Goal: Obtain resource: Download file/media

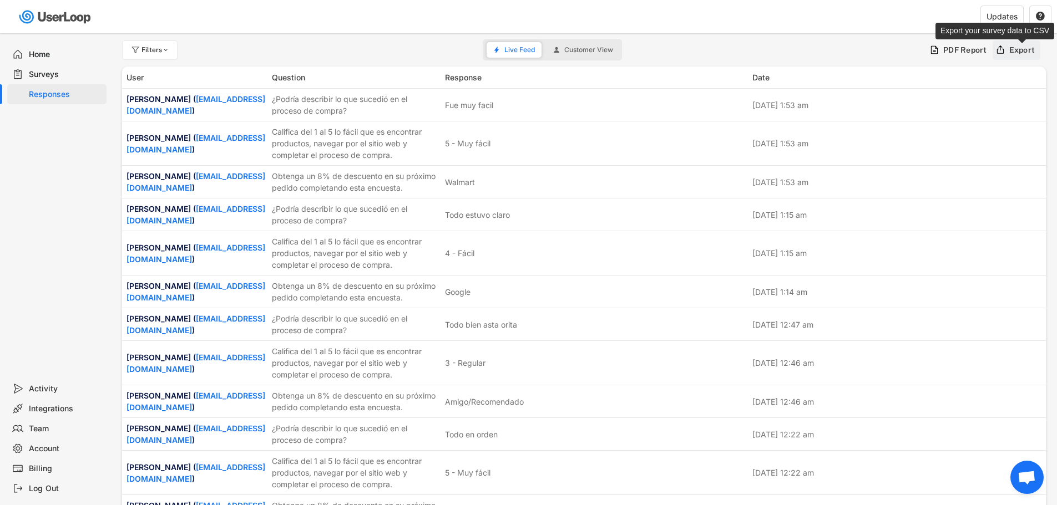
click at [1010, 50] on div "Export" at bounding box center [1022, 50] width 26 height 10
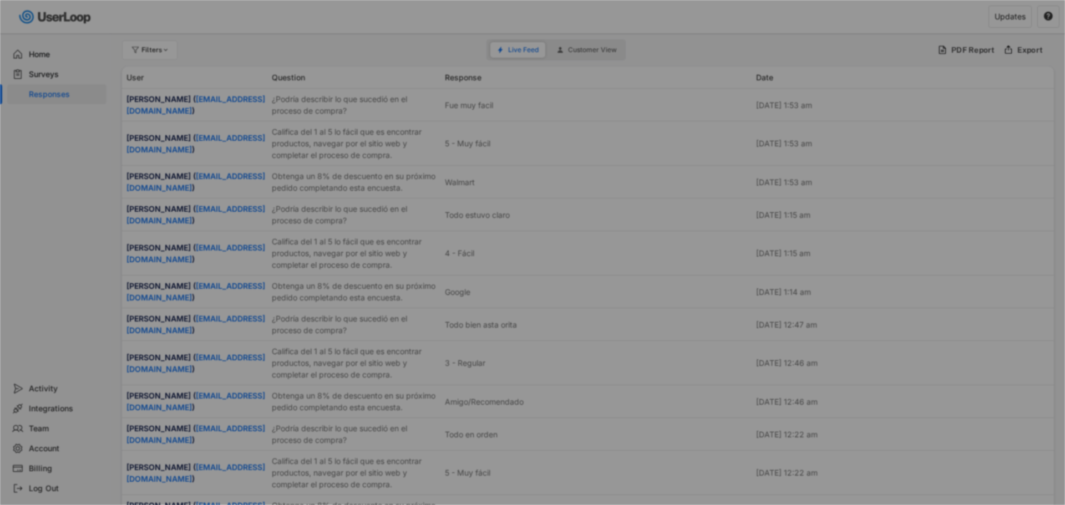
select select ""PLACEHOLDER_1427118222253""
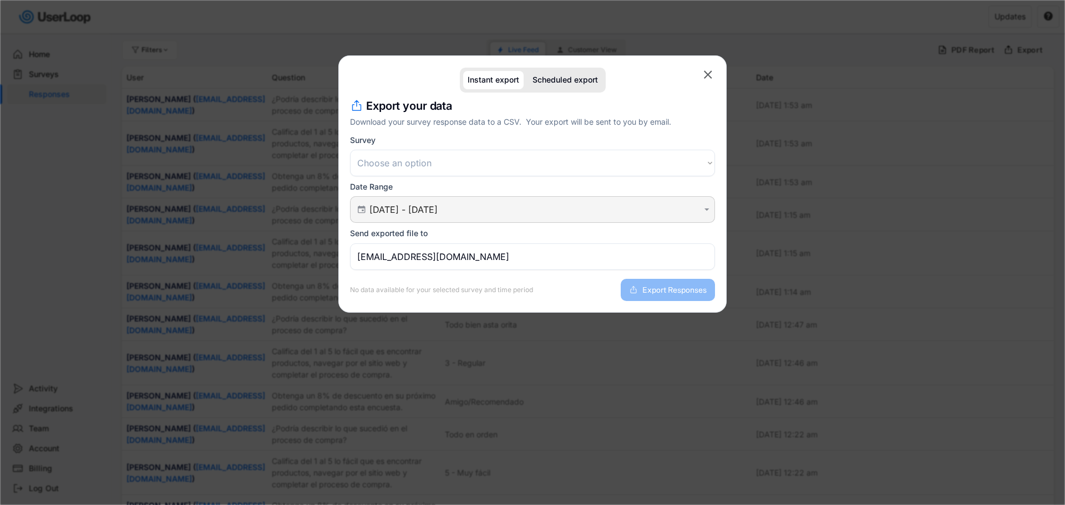
click at [417, 201] on div " [DATE] - [DATE] " at bounding box center [532, 209] width 365 height 27
click at [412, 209] on input "[DATE] - [DATE]" at bounding box center [533, 209] width 329 height 11
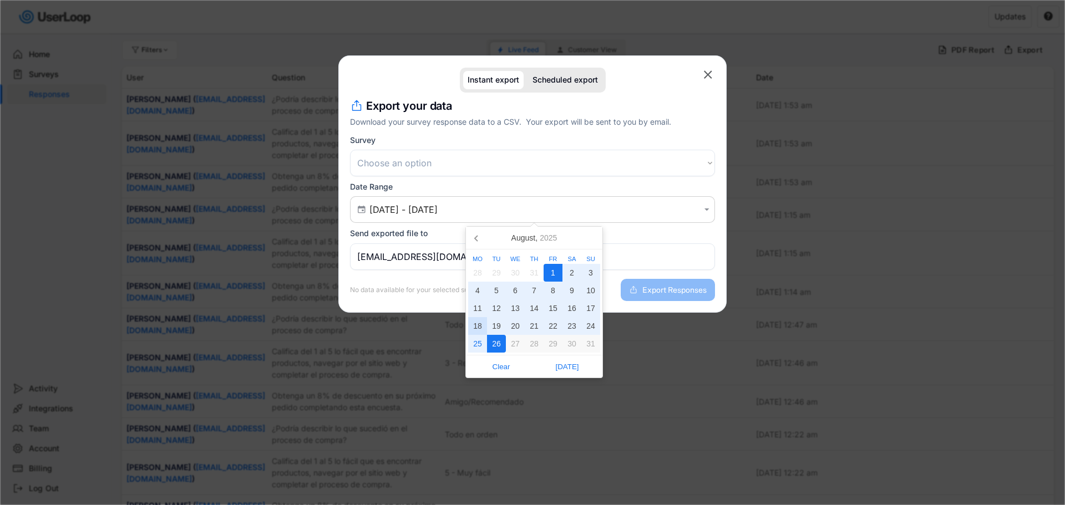
click at [478, 324] on div "18" at bounding box center [477, 326] width 19 height 18
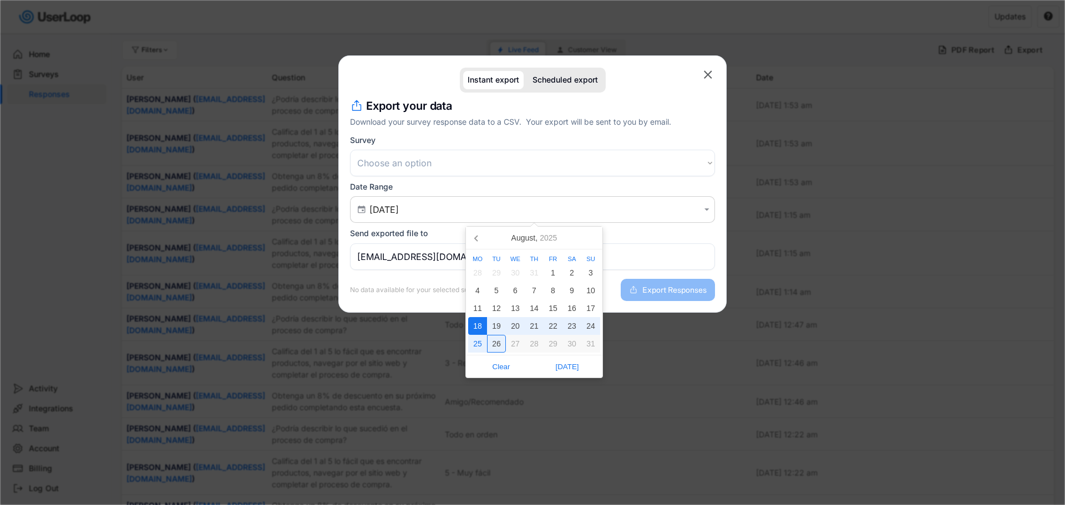
click at [493, 339] on div "26" at bounding box center [496, 344] width 19 height 18
type input "[DATE] - [DATE]"
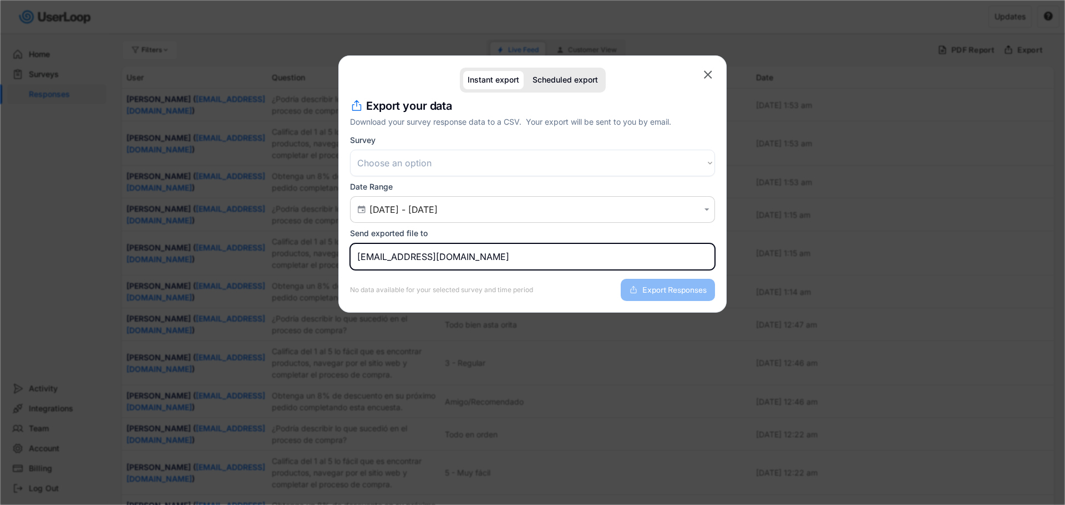
drag, startPoint x: 333, startPoint y: 241, endPoint x: 301, endPoint y: 241, distance: 32.7
click at [301, 241] on body "missing element 9% 9% 0% 0% Filters Live Feed Customer View PDF Report Export U…" at bounding box center [532, 252] width 1065 height 505
type input "[PERSON_NAME][EMAIL_ADDRESS][DOMAIN_NAME]"
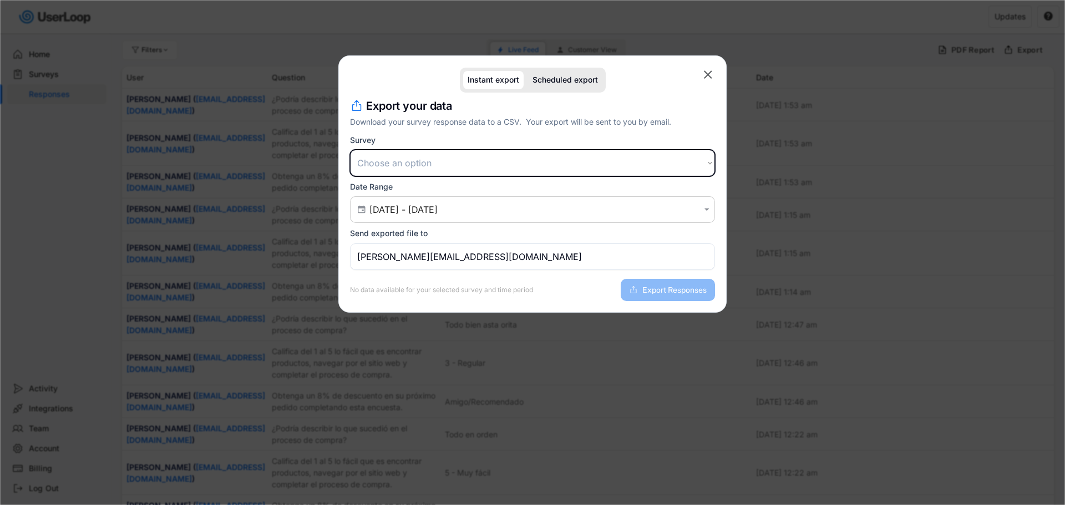
click at [391, 152] on select "Choose an option Encuesta posterior a la compra Encuesta de satisfacción del cl…" at bounding box center [532, 163] width 365 height 27
select select ""1348695171700984260__LOOKUP__1709664932539x821373085985881200""
click at [350, 150] on select "Choose an option Encuesta posterior a la compra Encuesta de satisfacción del cl…" at bounding box center [532, 163] width 365 height 27
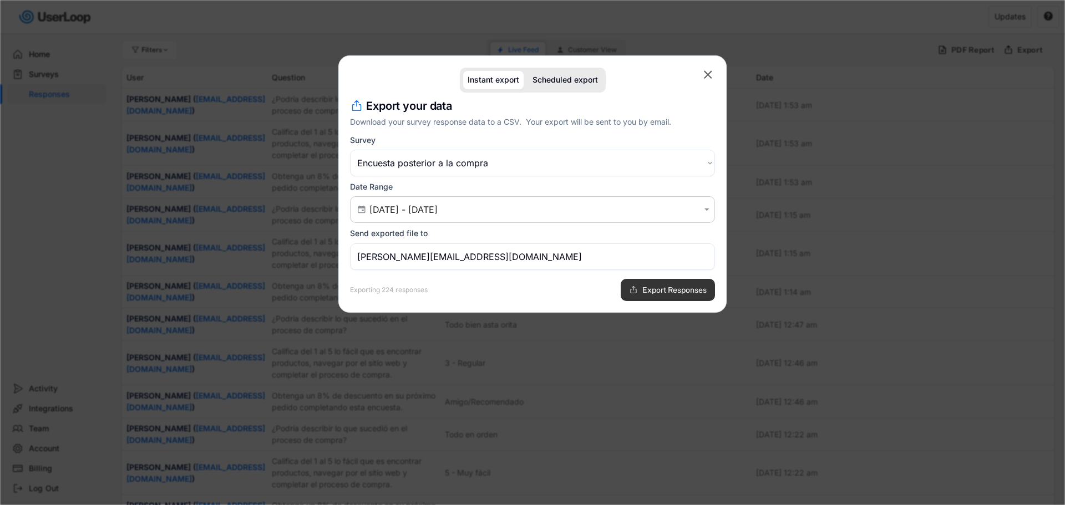
click at [659, 294] on span "Export Responses" at bounding box center [674, 290] width 64 height 8
